Goal: Information Seeking & Learning: Learn about a topic

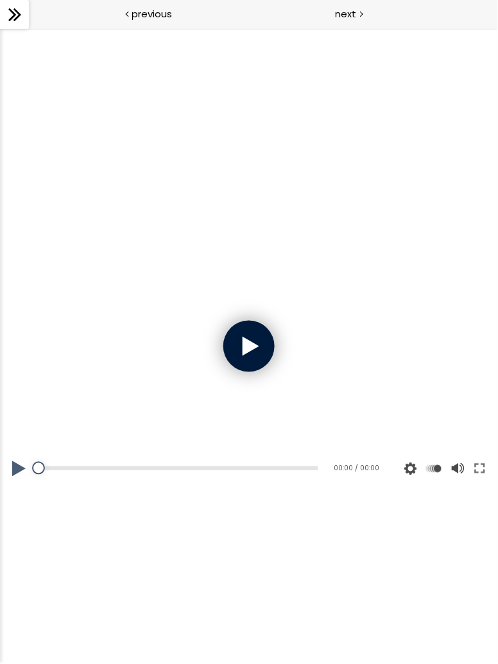
click at [478, 464] on button at bounding box center [479, 468] width 23 height 36
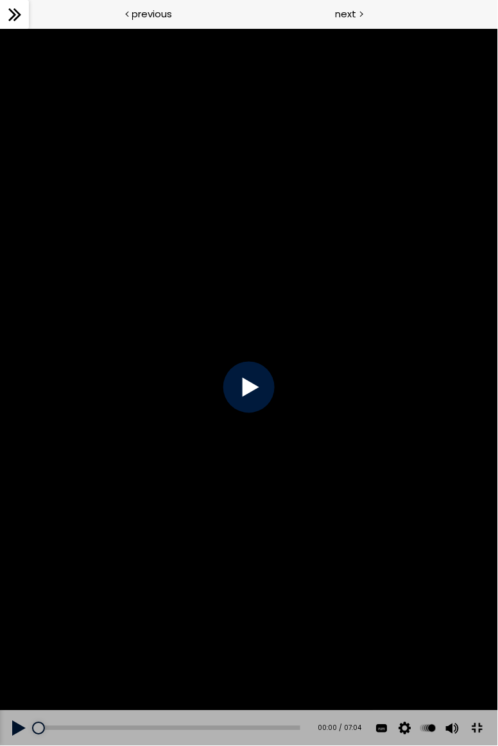
click at [254, 405] on div at bounding box center [248, 386] width 51 height 51
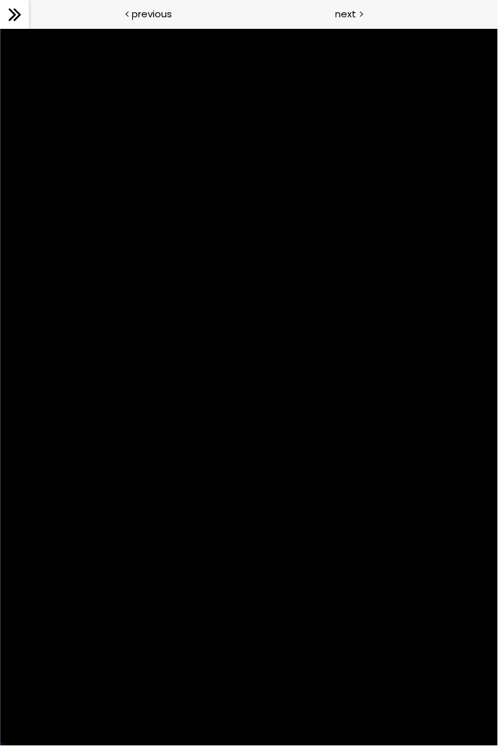
click at [462, 663] on div at bounding box center [249, 387] width 498 height 718
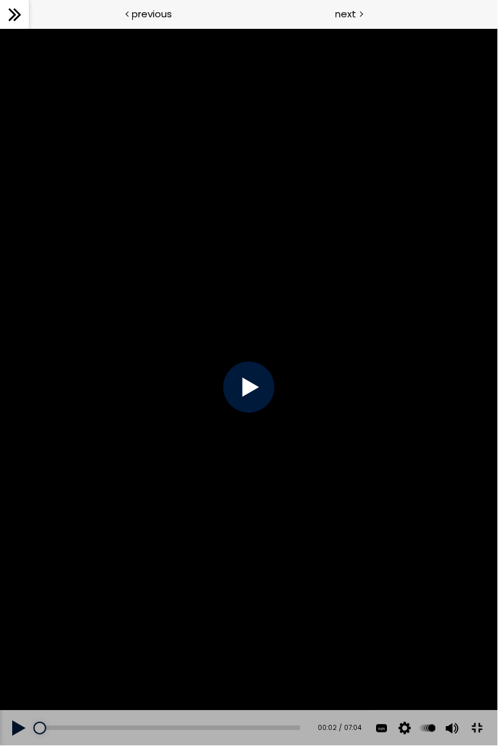
click at [480, 663] on button at bounding box center [476, 728] width 29 height 29
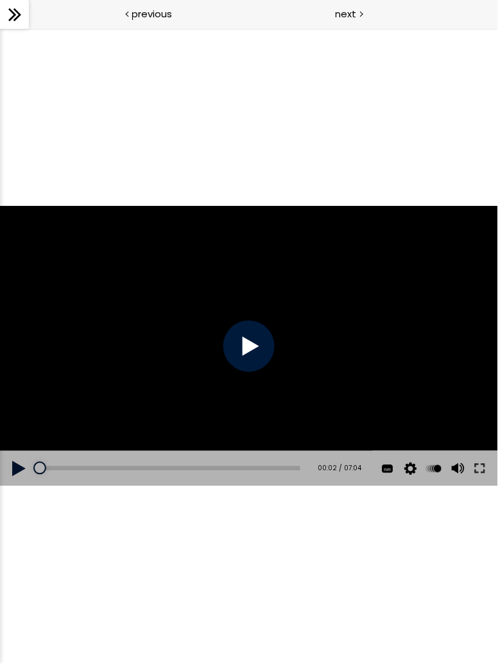
click at [246, 346] on div at bounding box center [248, 345] width 51 height 51
click at [480, 451] on button at bounding box center [479, 468] width 23 height 36
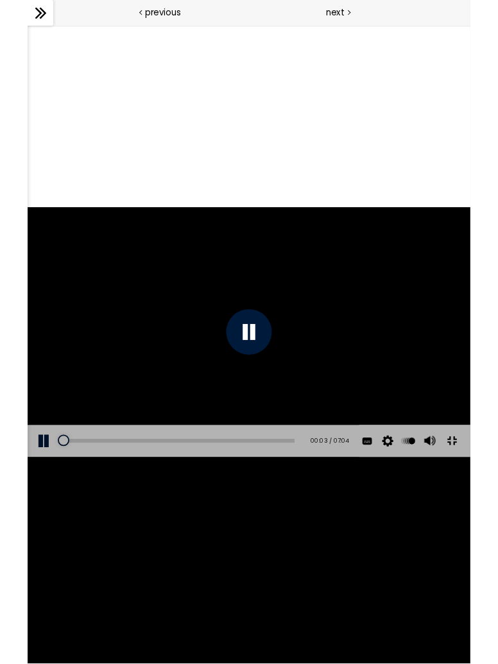
click at [497, 513] on div at bounding box center [276, 373] width 498 height 280
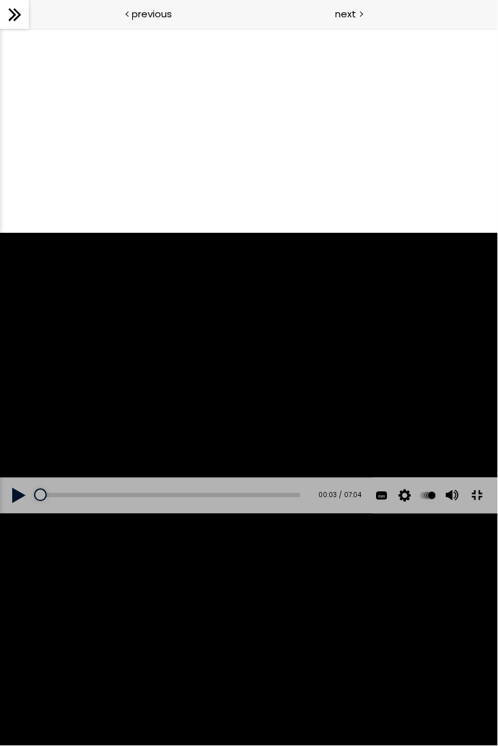
click at [258, 366] on div at bounding box center [249, 373] width 498 height 280
click at [251, 375] on div at bounding box center [248, 373] width 51 height 51
click at [253, 375] on div at bounding box center [248, 373] width 51 height 51
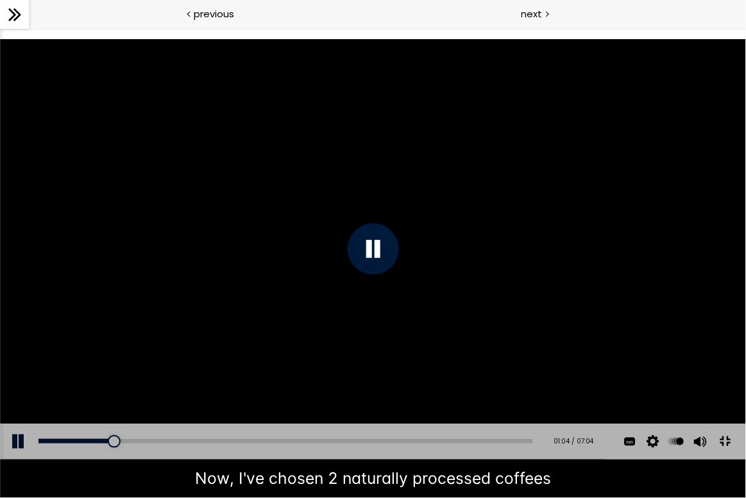
click at [497, 293] on div at bounding box center [373, 248] width 746 height 419
click at [497, 459] on button at bounding box center [652, 441] width 19 height 36
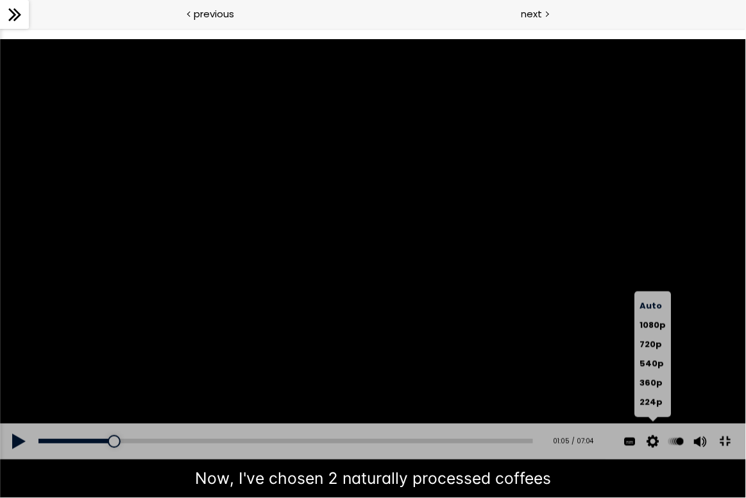
click at [497, 459] on button at bounding box center [629, 441] width 19 height 36
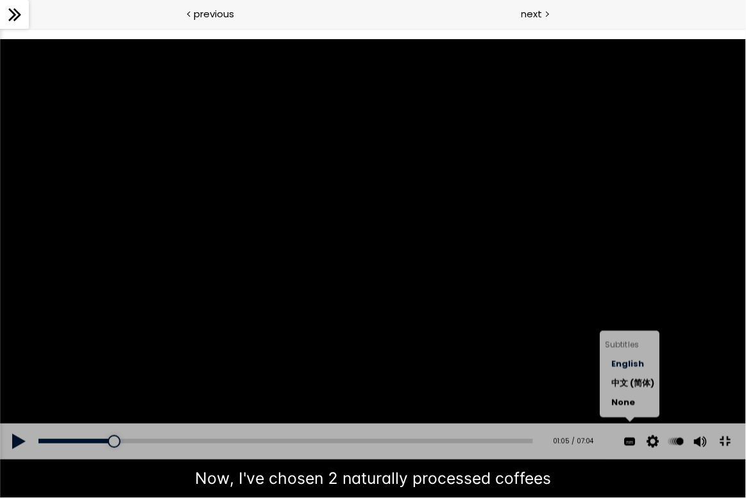
click at [497, 369] on span "English" at bounding box center [628, 363] width 33 height 12
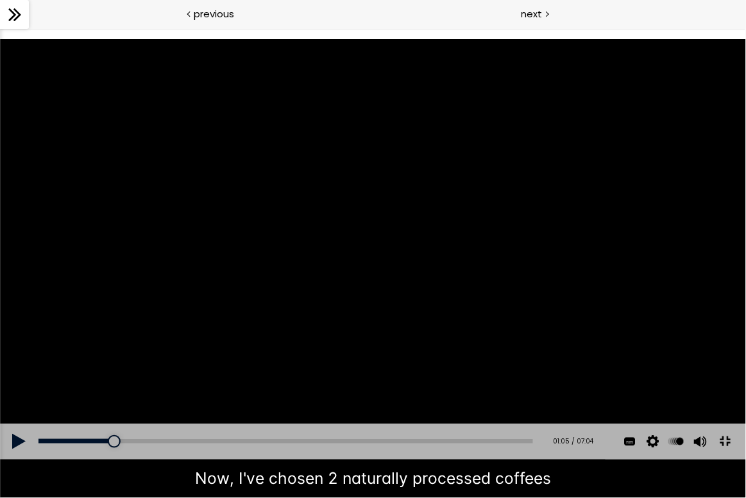
click at [497, 459] on button at bounding box center [652, 441] width 19 height 36
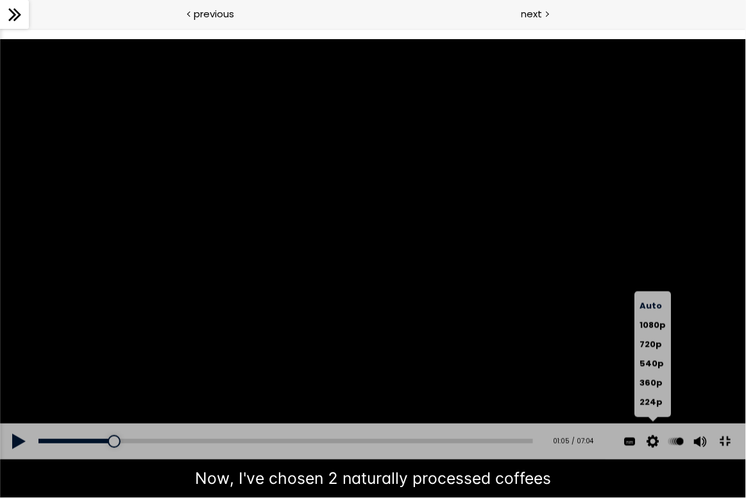
click at [497, 335] on label "1080p" at bounding box center [653, 325] width 26 height 19
click at [497, 331] on span "1080p" at bounding box center [653, 325] width 26 height 12
click at [497, 335] on label "1080p" at bounding box center [653, 325] width 26 height 19
click at [497, 331] on span "1080p" at bounding box center [653, 325] width 26 height 12
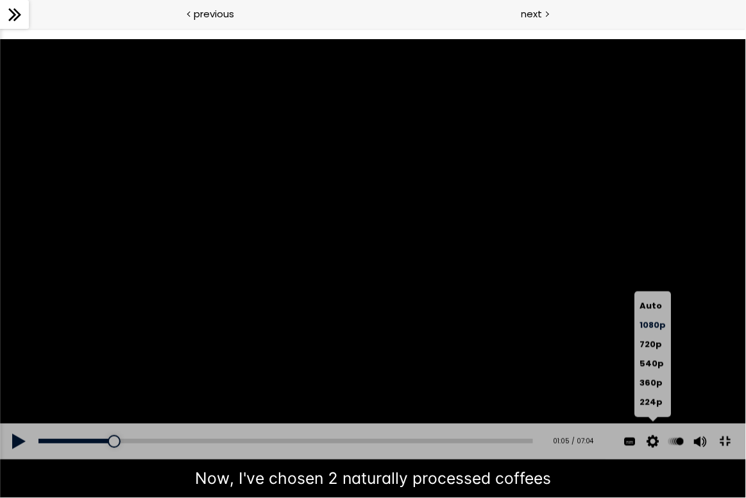
click at [497, 344] on div at bounding box center [373, 248] width 746 height 419
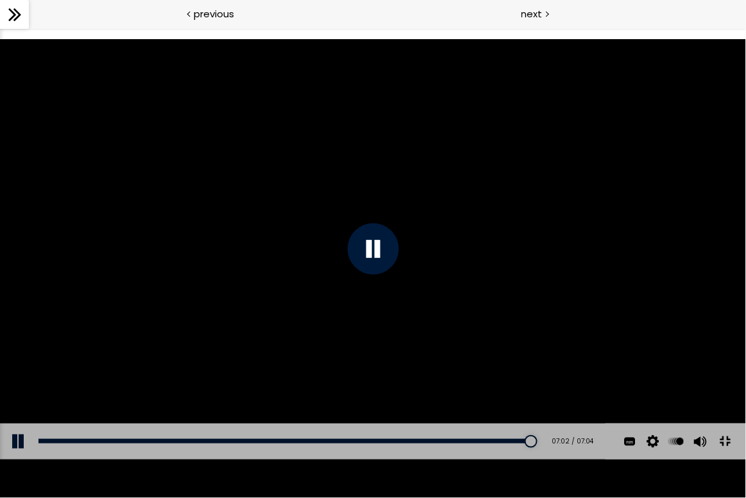
click at [497, 310] on div at bounding box center [373, 248] width 746 height 419
click at [391, 252] on div at bounding box center [373, 248] width 746 height 419
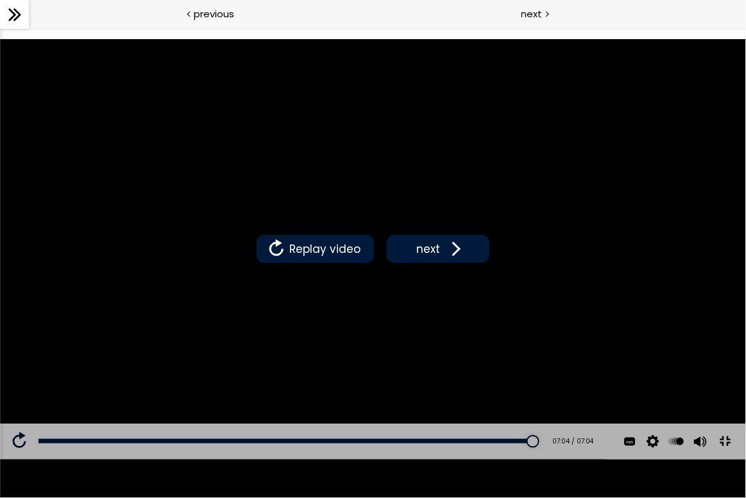
click at [450, 242] on span at bounding box center [453, 248] width 19 height 19
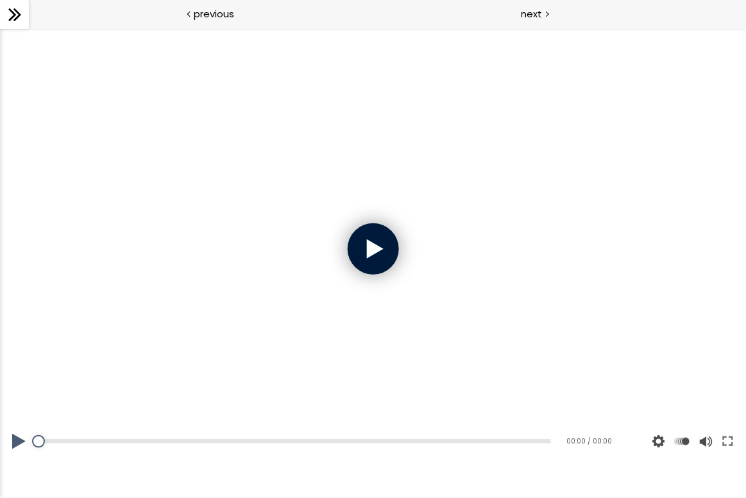
click at [374, 258] on div at bounding box center [373, 248] width 51 height 51
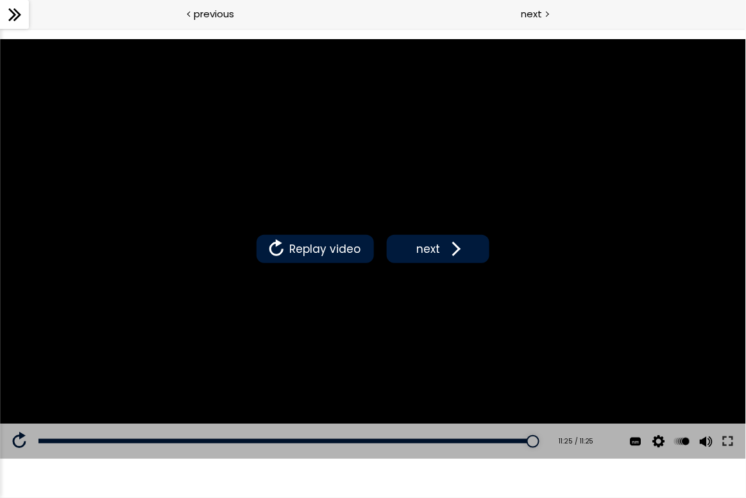
click at [448, 251] on span at bounding box center [453, 248] width 19 height 19
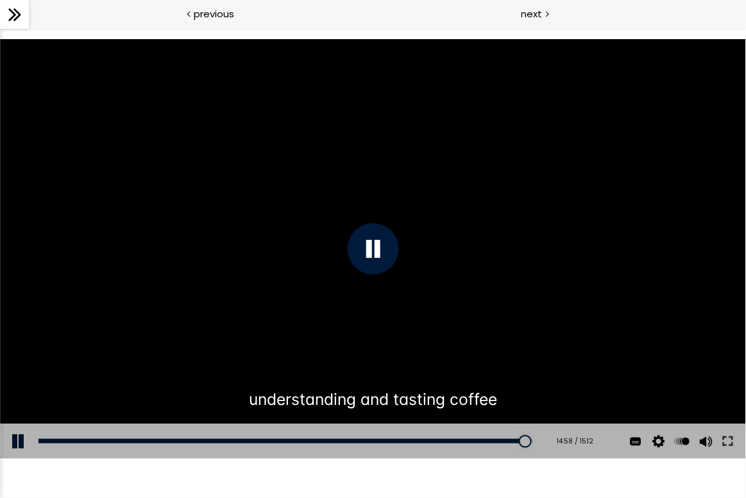
click at [328, 1] on div "The video is loading... Click for sound @keyframes VOLUME_SMALL_WAVE_FLASH { 0%…" at bounding box center [373, 249] width 746 height 498
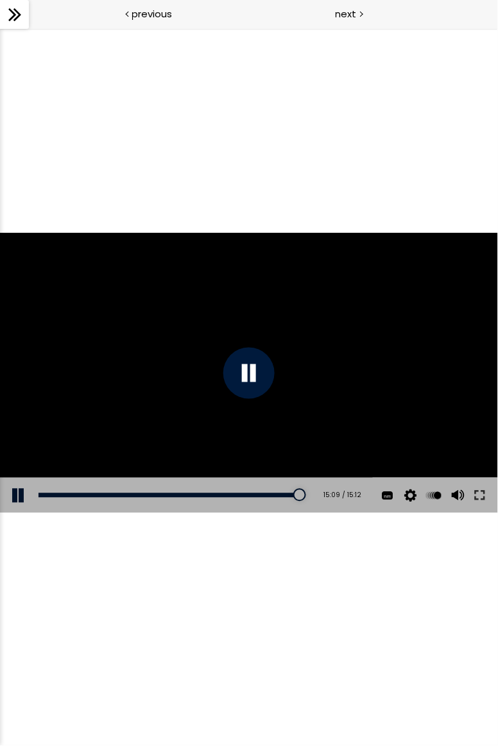
click at [253, 382] on div at bounding box center [248, 373] width 51 height 51
